Goal: Task Accomplishment & Management: Manage account settings

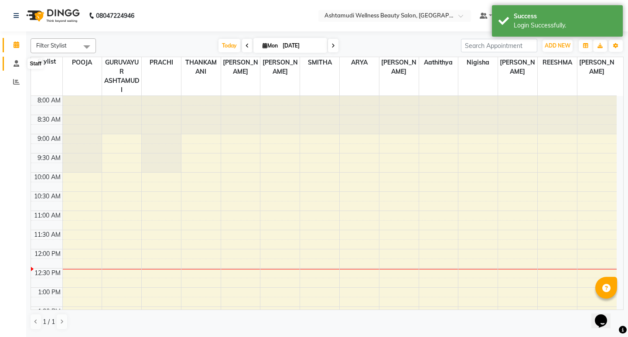
click at [17, 66] on icon at bounding box center [17, 63] width 6 height 7
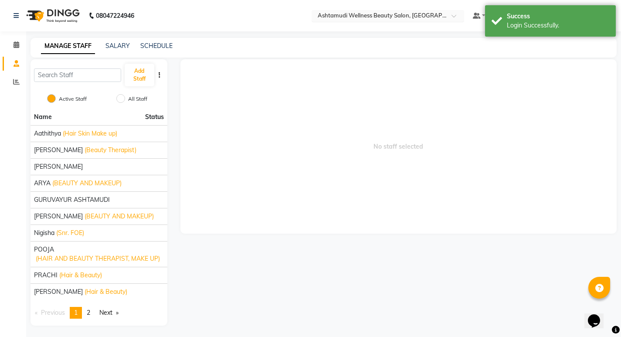
click at [415, 15] on input "text" at bounding box center [379, 16] width 126 height 9
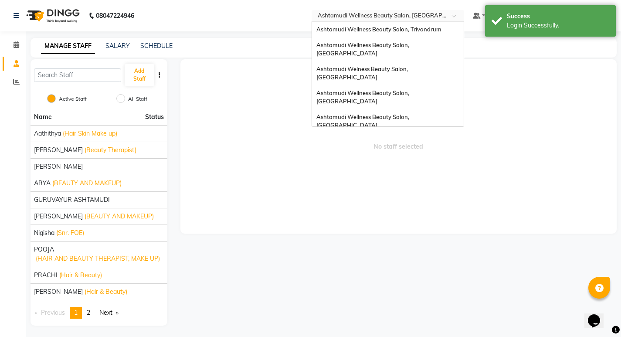
scroll to position [136, 0]
click at [421, 200] on span "Ashtamudi Unisex Salon, Dreams Mall, Dreams Mall Kottiyam" at bounding box center [385, 208] width 138 height 16
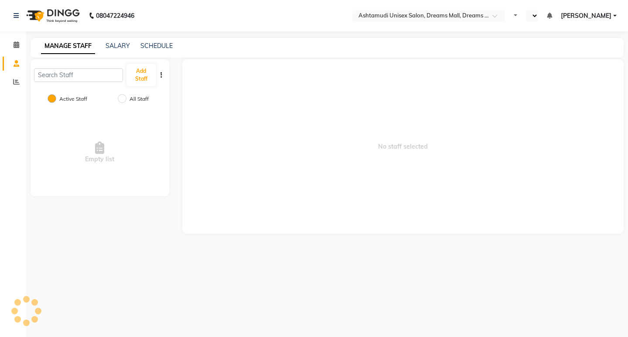
select select "en"
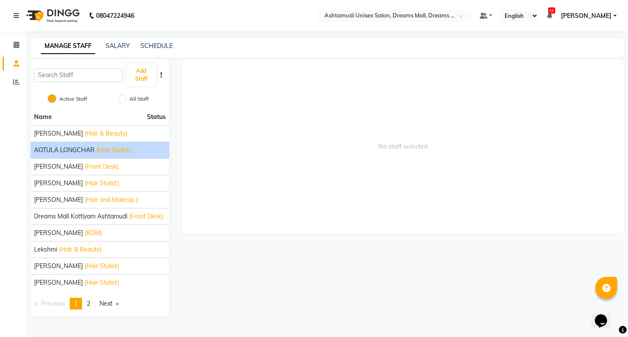
click at [72, 151] on span "AOTULA LONGCHAR" at bounding box center [64, 150] width 61 height 9
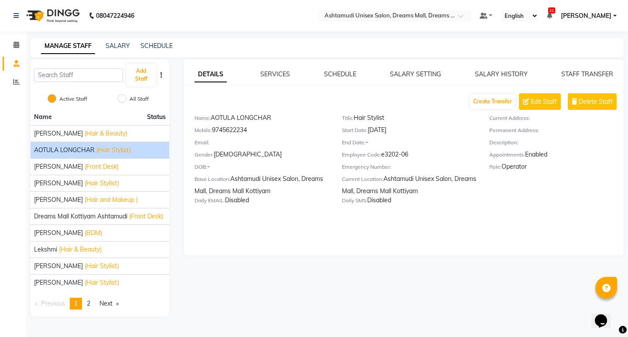
click at [577, 67] on div "DETAILS SERVICES SCHEDULE SALARY SETTING SALARY HISTORY STAFF TRANSFER Create T…" at bounding box center [404, 157] width 440 height 196
click at [573, 72] on link "STAFF TRANSFER" at bounding box center [587, 74] width 52 height 8
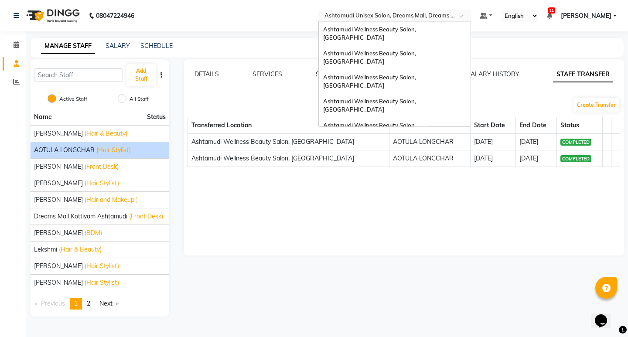
click at [449, 19] on input "text" at bounding box center [386, 16] width 126 height 9
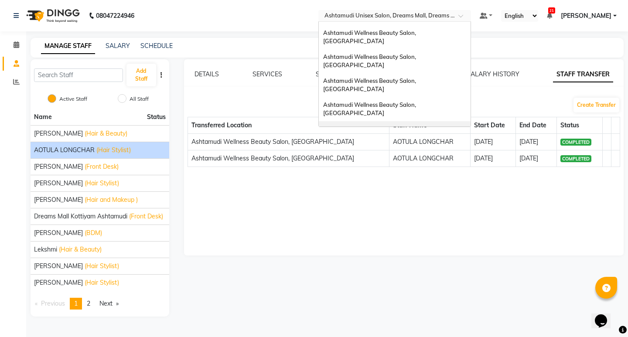
scroll to position [5, 0]
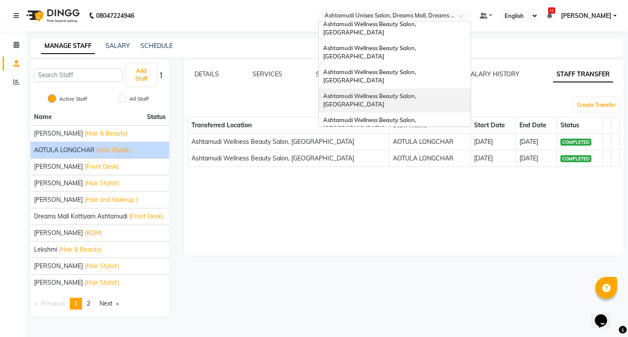
click at [417, 92] on span "Ashtamudi Wellness Beauty Salon, [GEOGRAPHIC_DATA]" at bounding box center [370, 100] width 94 height 16
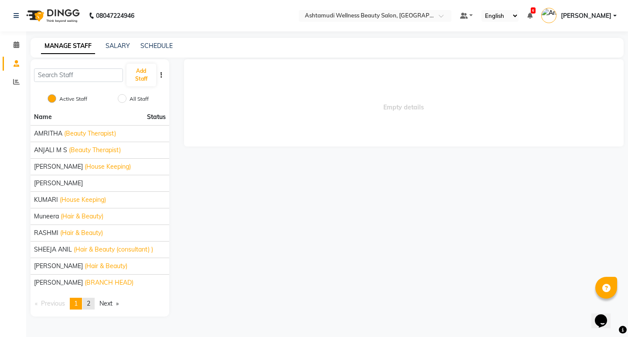
click at [92, 300] on link "page 2" at bounding box center [88, 304] width 12 height 12
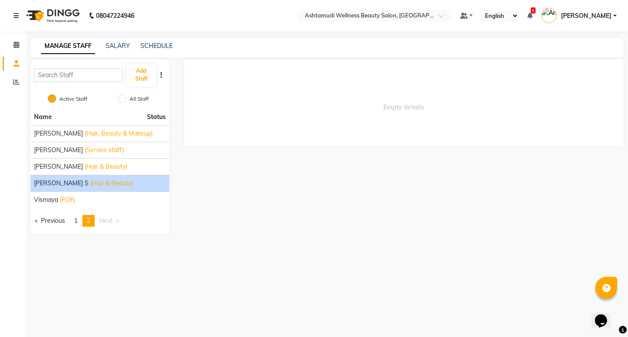
click at [90, 183] on span "(Hair & Beauty)" at bounding box center [111, 183] width 43 height 9
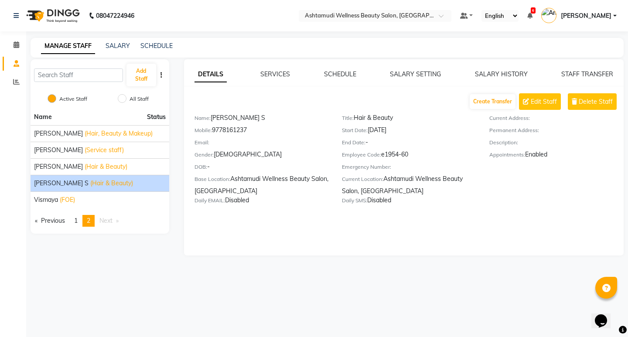
drag, startPoint x: 214, startPoint y: 129, endPoint x: 264, endPoint y: 128, distance: 49.7
click at [264, 128] on div "Mobile: 9778161237" at bounding box center [261, 132] width 134 height 12
copy div "9778161237"
click at [429, 15] on input "text" at bounding box center [366, 16] width 126 height 9
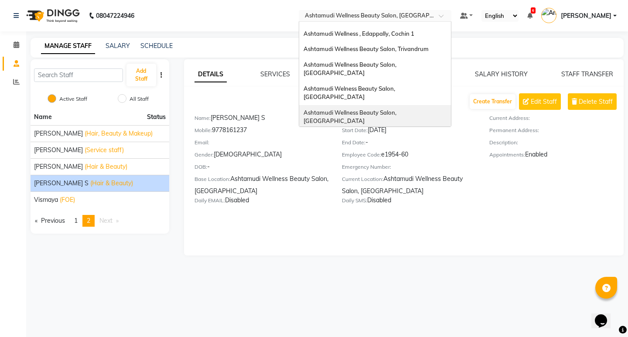
scroll to position [131, 0]
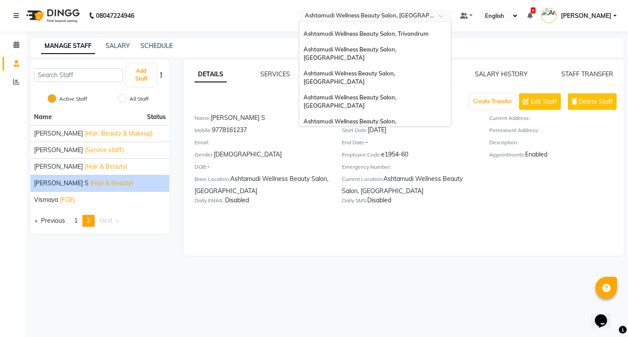
click at [426, 205] on span "Ashtamudi Unisex Salon, Dreams Mall, Dreams Mall Kottiyam" at bounding box center [372, 213] width 138 height 16
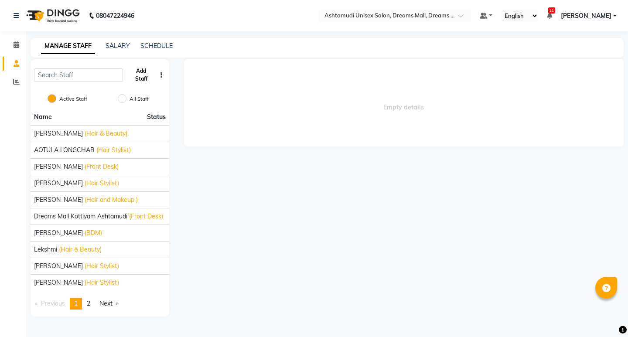
click at [142, 75] on button "Add Staff" at bounding box center [141, 75] width 30 height 23
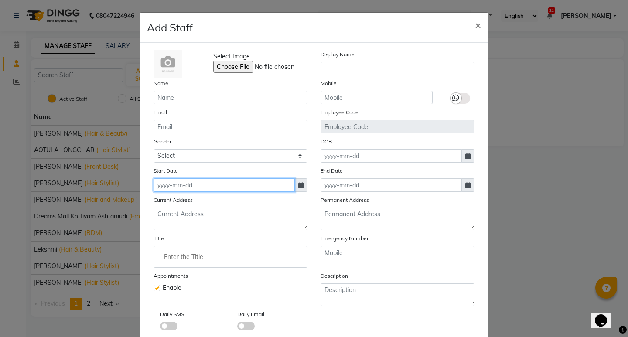
click at [224, 186] on input at bounding box center [223, 185] width 141 height 14
select select "9"
select select "2025"
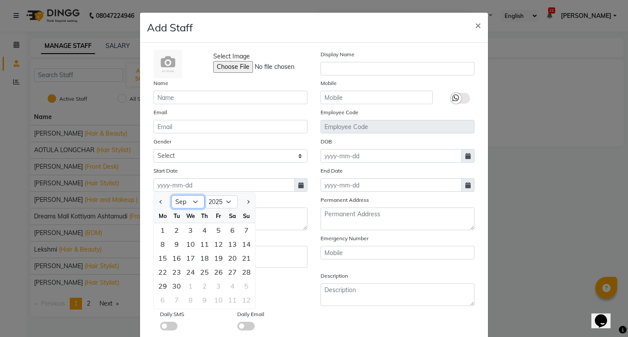
click at [186, 201] on select "Jan Feb Mar Apr May Jun Jul Aug Sep Oct Nov Dec" at bounding box center [187, 201] width 33 height 13
select select "3"
click at [171, 195] on select "Jan Feb Mar Apr May Jun Jul Aug Sep Oct Nov Dec" at bounding box center [187, 201] width 33 height 13
click at [189, 283] on div "26" at bounding box center [190, 286] width 14 height 14
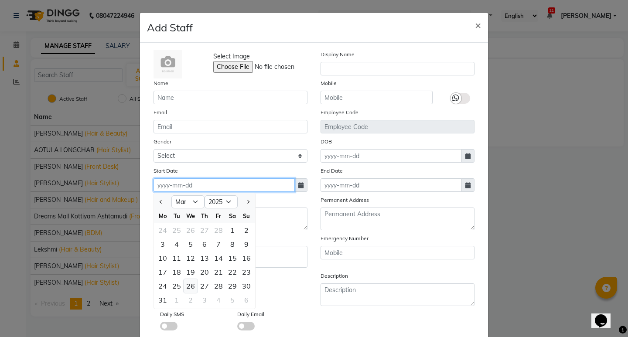
type input "26-03-2025"
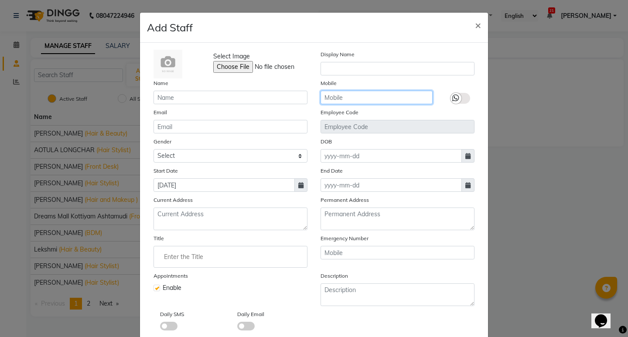
click at [352, 94] on input "text" at bounding box center [376, 98] width 112 height 14
paste input "9778161237"
type input "9778161237"
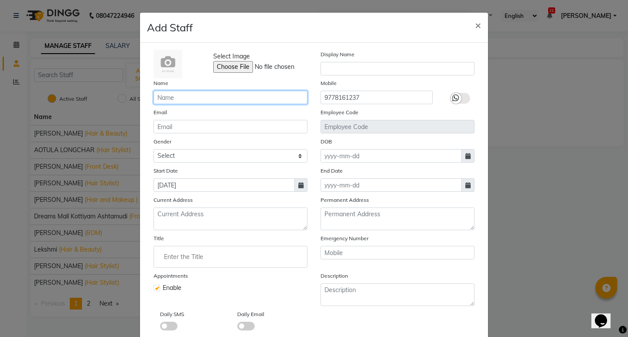
click at [185, 94] on input "text" at bounding box center [230, 98] width 154 height 14
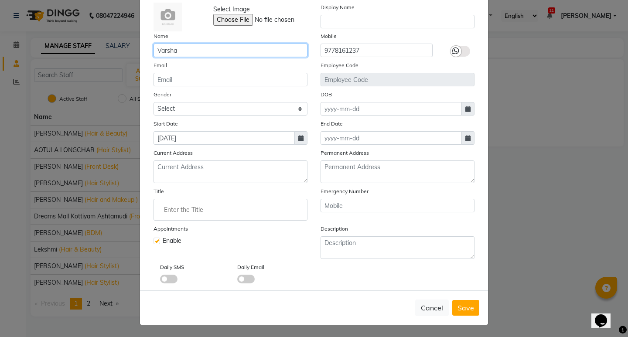
scroll to position [48, 0]
type input "Varsha"
click at [465, 307] on span "Save" at bounding box center [465, 307] width 17 height 9
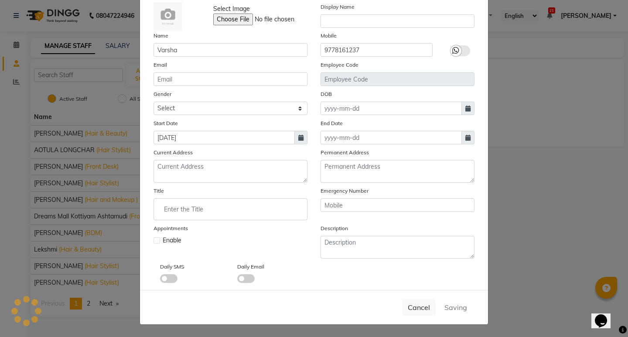
checkbox input "false"
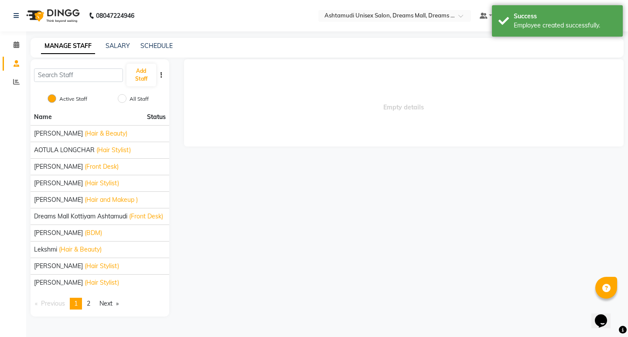
click at [425, 37] on div "08047224946 Select Location × Ashtamudi Unisex Salon, Dreams Mall, Dreams Mall …" at bounding box center [314, 168] width 628 height 337
click at [90, 301] on span "2" at bounding box center [88, 303] width 3 height 8
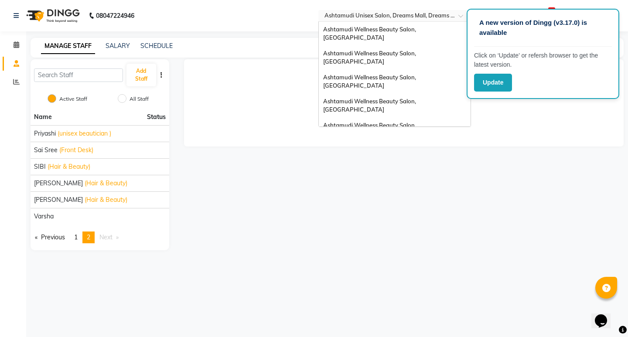
click at [415, 18] on input "text" at bounding box center [386, 16] width 126 height 9
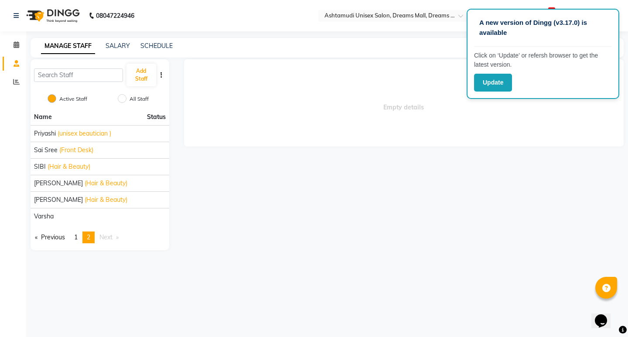
click at [228, 128] on span "Empty details" at bounding box center [404, 102] width 440 height 87
click at [410, 16] on input "text" at bounding box center [386, 16] width 126 height 9
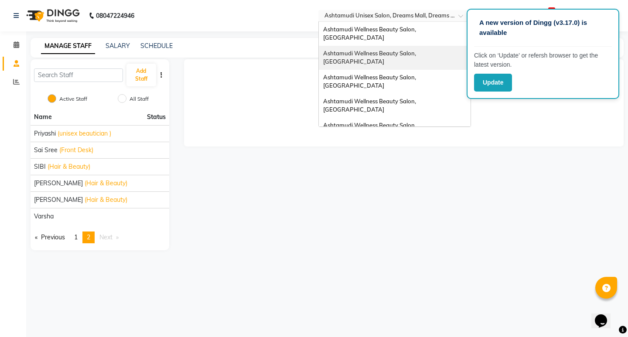
click at [414, 50] on span "Ashtamudi Wellness Beauty Salon, Guruvayur" at bounding box center [370, 58] width 94 height 16
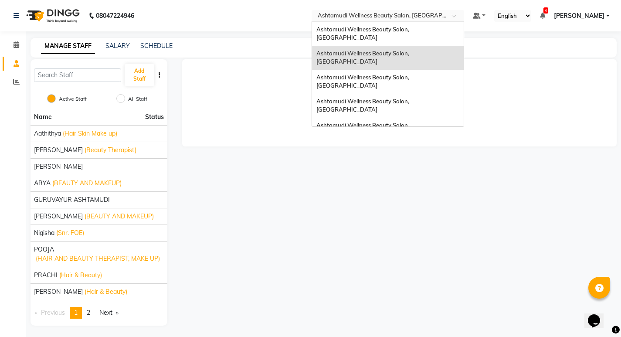
click at [442, 17] on input "text" at bounding box center [379, 16] width 126 height 9
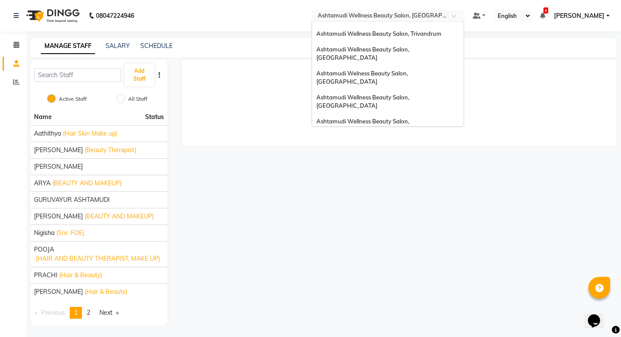
scroll to position [87, 0]
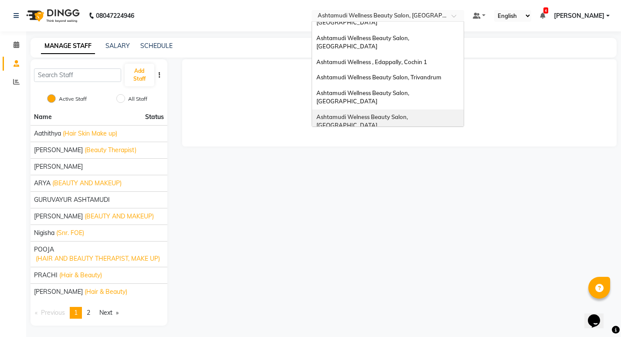
click at [409, 113] on span "Ashtamudi Welness Beauty Salon, [GEOGRAPHIC_DATA]" at bounding box center [362, 121] width 93 height 16
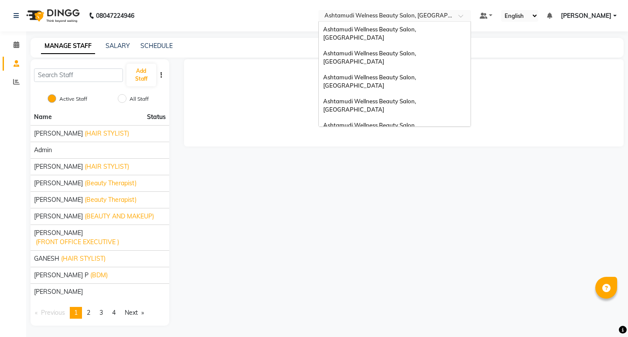
click at [449, 14] on input "text" at bounding box center [386, 16] width 126 height 9
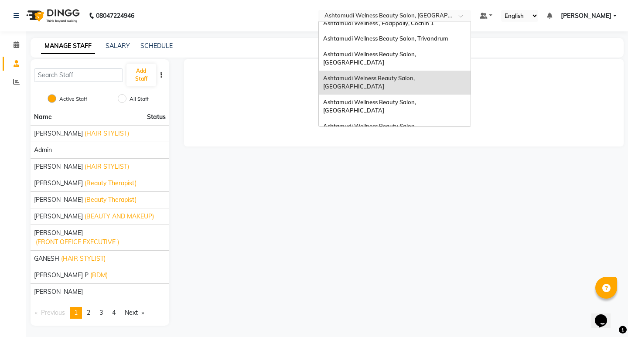
scroll to position [136, 0]
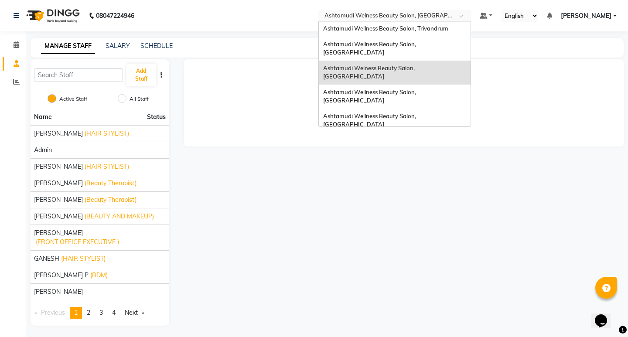
click at [434, 196] on div "Ashtamudi Unisex Salon, Dreams Mall, Dreams Mall Kottiyam" at bounding box center [395, 208] width 152 height 24
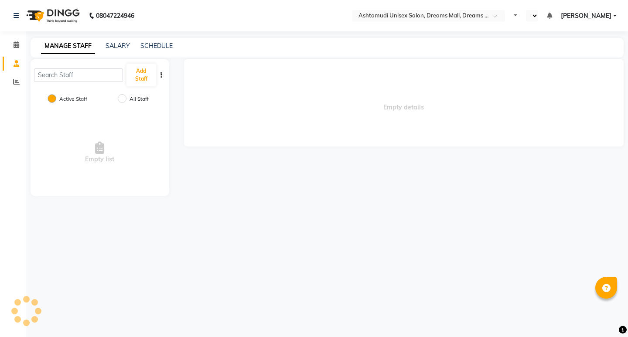
select select "en"
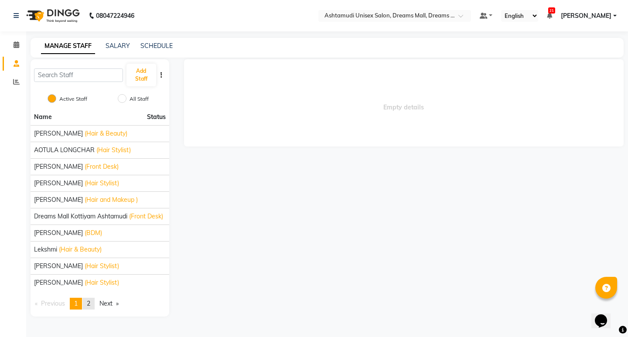
click at [92, 299] on link "page 2" at bounding box center [88, 304] width 12 height 12
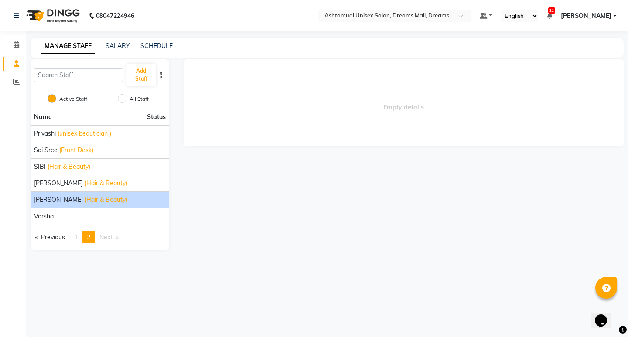
click at [85, 203] on span "(Hair & Beauty)" at bounding box center [106, 199] width 43 height 9
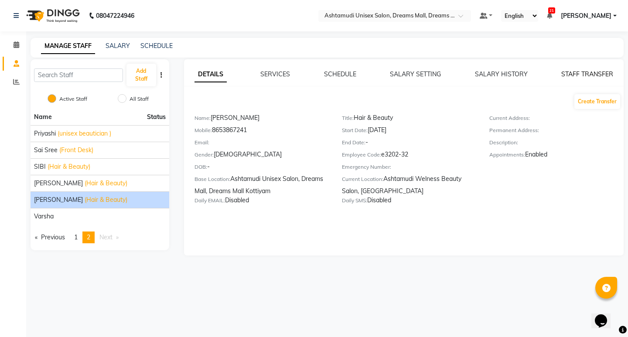
click at [590, 75] on link "STAFF TRANSFER" at bounding box center [587, 74] width 52 height 8
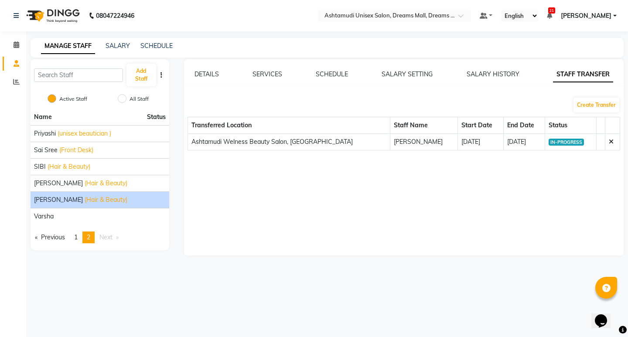
click at [609, 141] on icon at bounding box center [610, 142] width 5 height 6
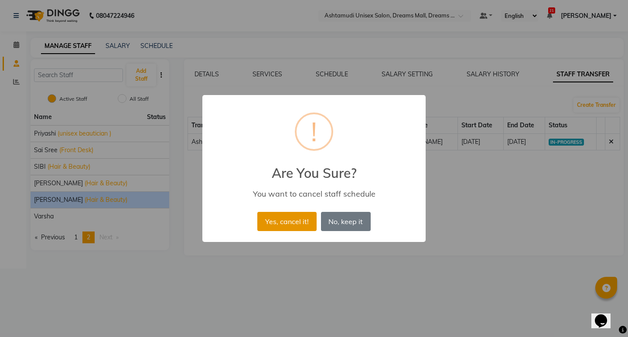
click at [275, 220] on button "Yes, cancel it!" at bounding box center [286, 221] width 59 height 19
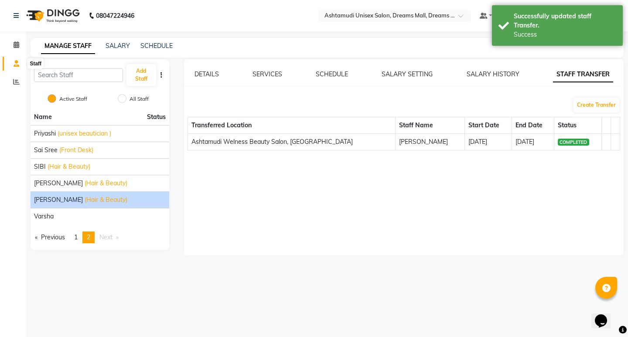
click at [16, 60] on icon at bounding box center [17, 63] width 6 height 7
click at [16, 81] on icon at bounding box center [16, 81] width 7 height 7
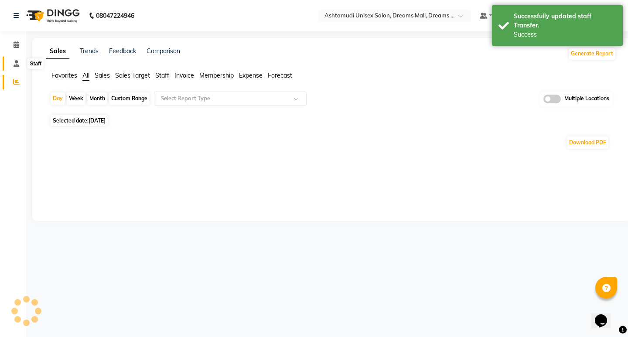
click at [17, 64] on icon at bounding box center [17, 63] width 6 height 7
